Goal: Find specific page/section: Find specific page/section

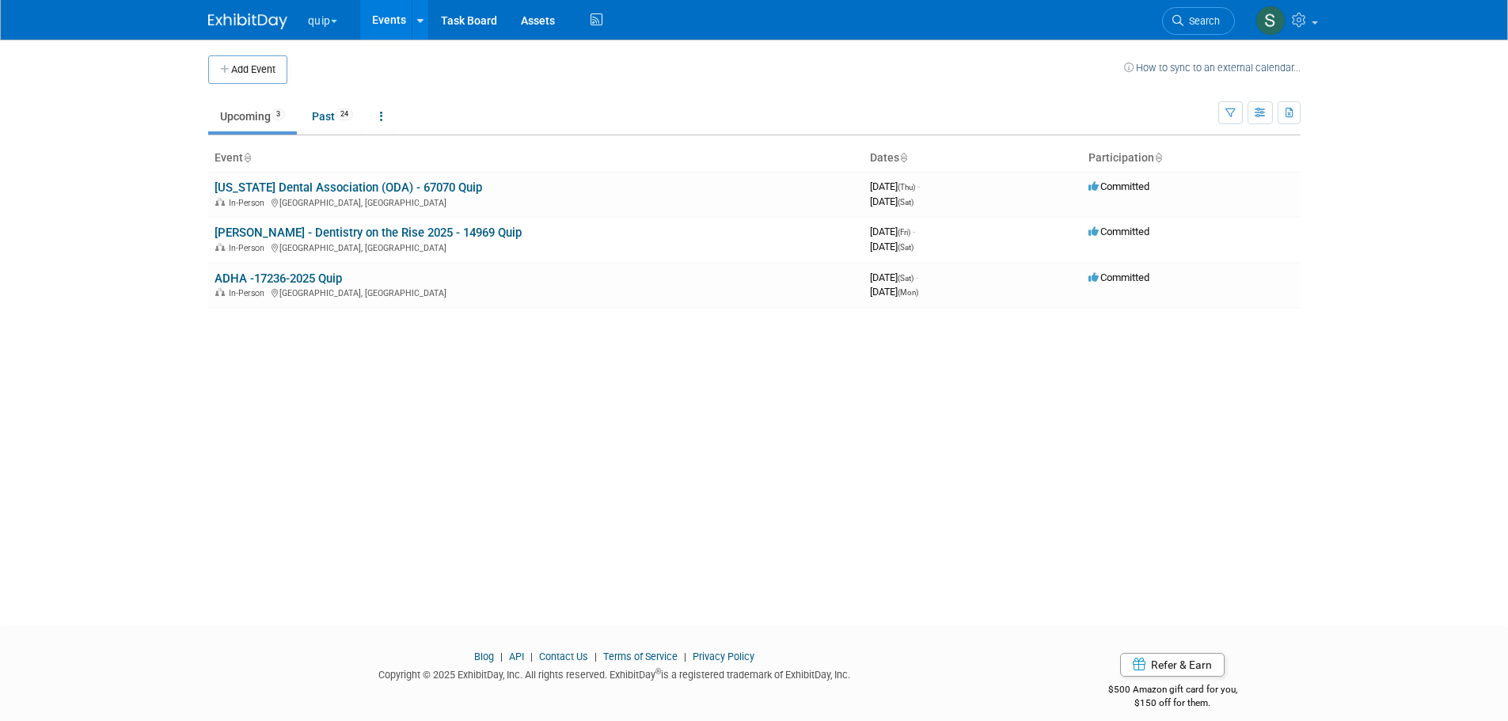
click at [310, 21] on button "quip" at bounding box center [331, 17] width 51 height 35
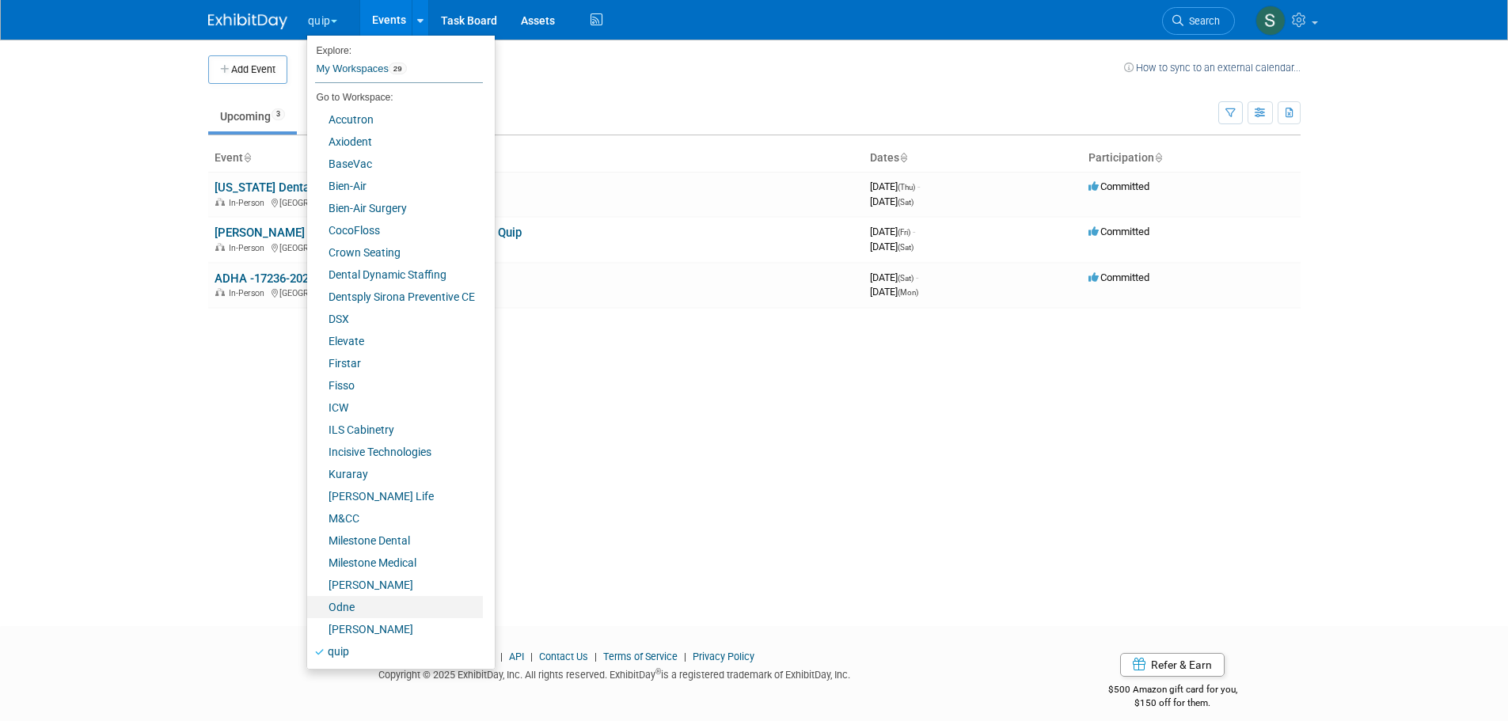
scroll to position [88, 0]
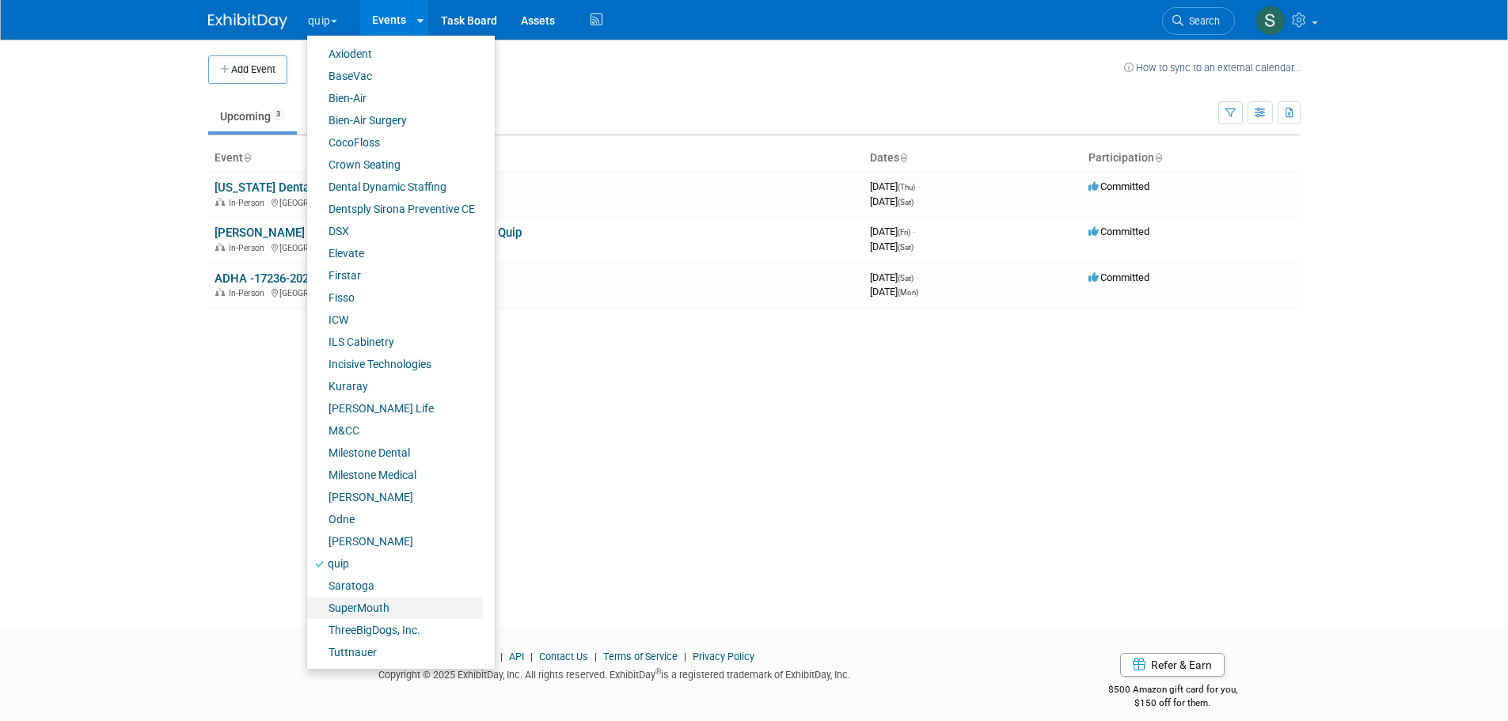
click at [379, 499] on link "SuperMouth" at bounding box center [395, 608] width 176 height 22
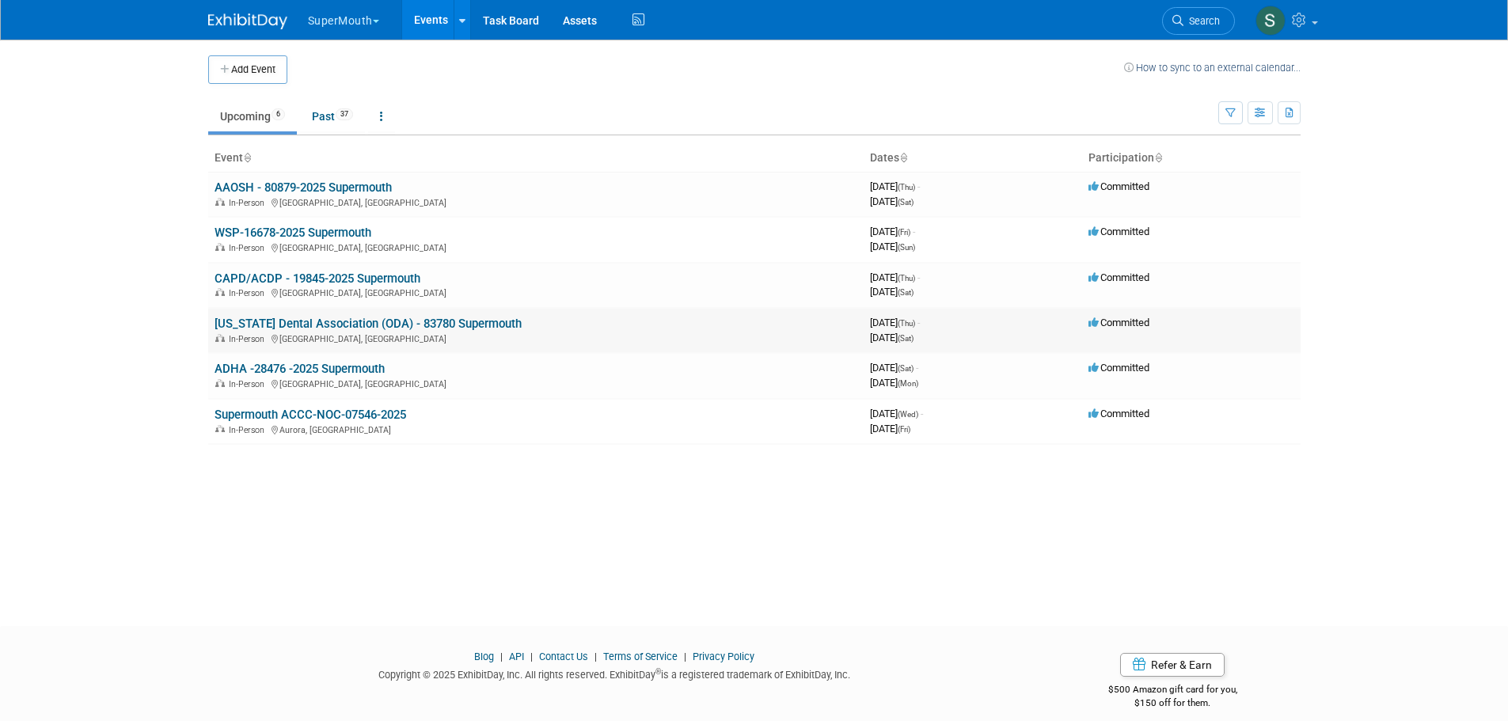
click at [360, 320] on link "[US_STATE] Dental Association (ODA) - 83780 Supermouth" at bounding box center [368, 324] width 307 height 14
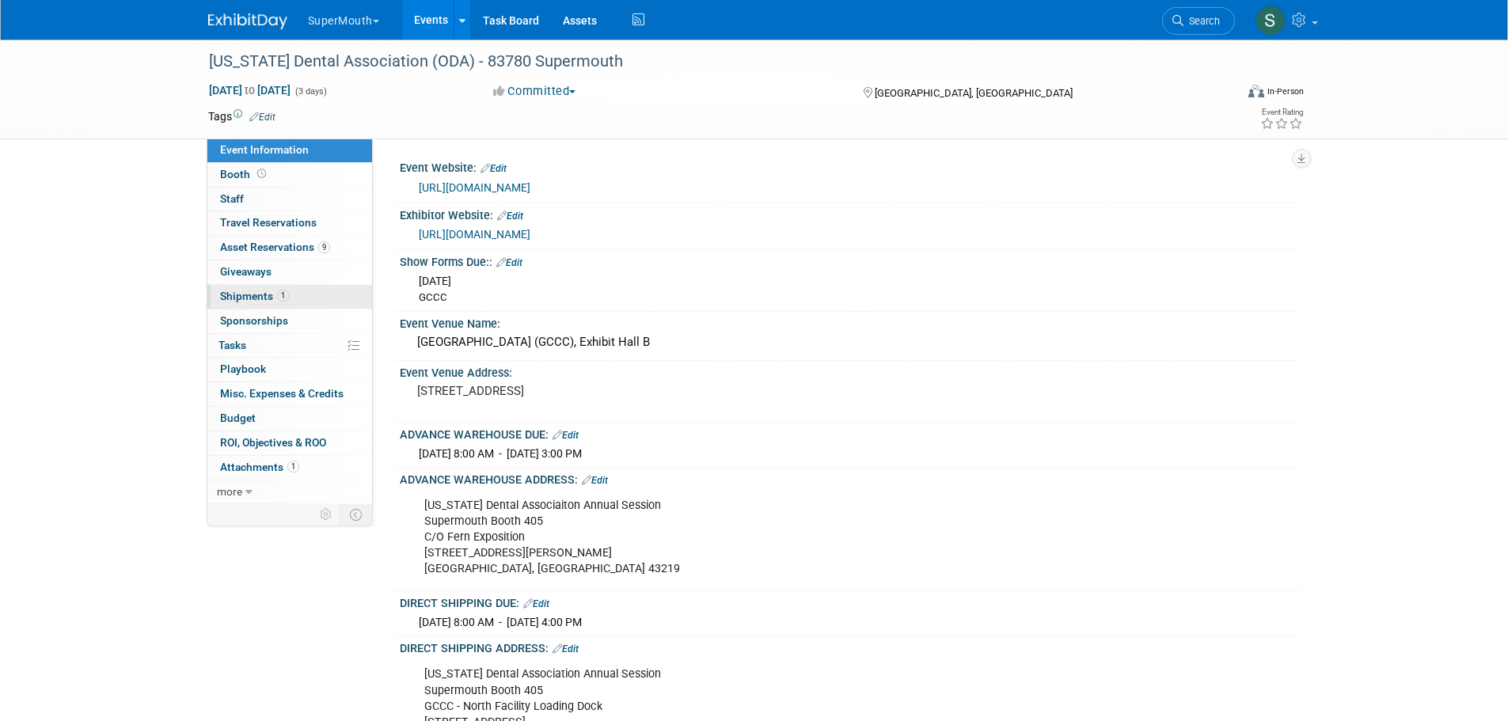
click at [271, 300] on span "Shipments 1" at bounding box center [254, 296] width 69 height 13
